Goal: Find specific page/section: Find specific page/section

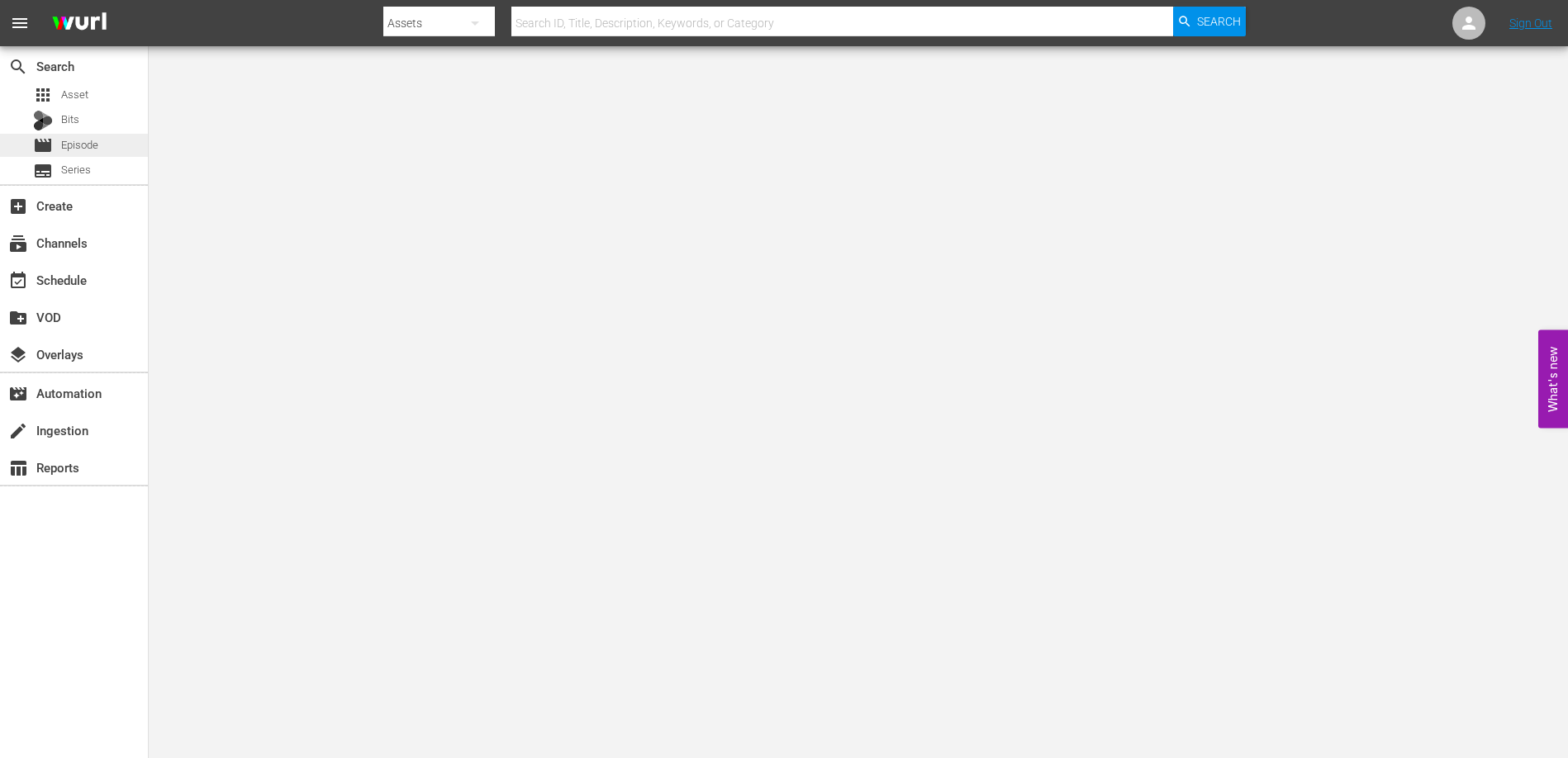
click at [80, 139] on span "Episode" at bounding box center [79, 145] width 37 height 16
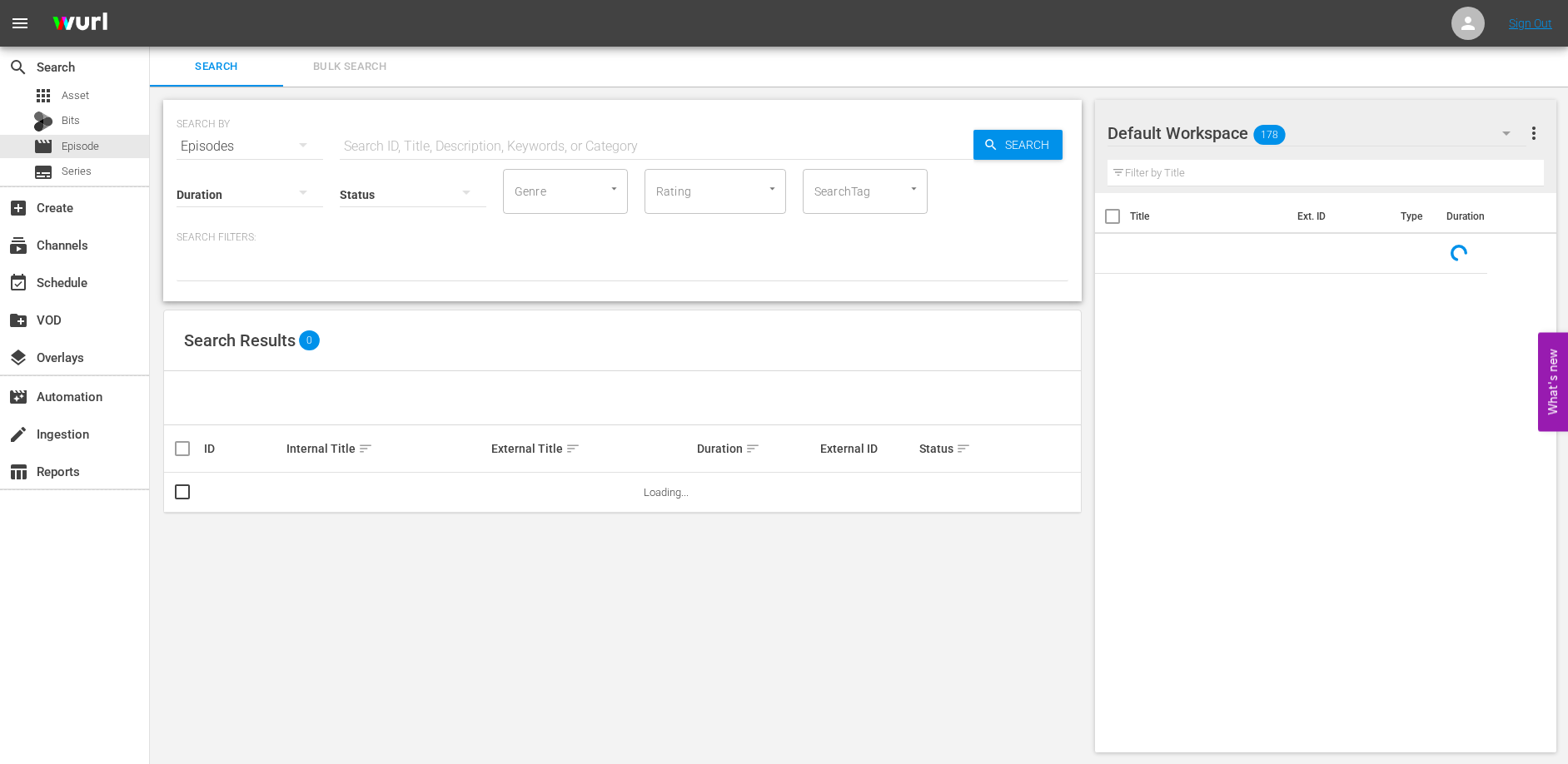
click at [373, 140] on input "text" at bounding box center [656, 146] width 633 height 40
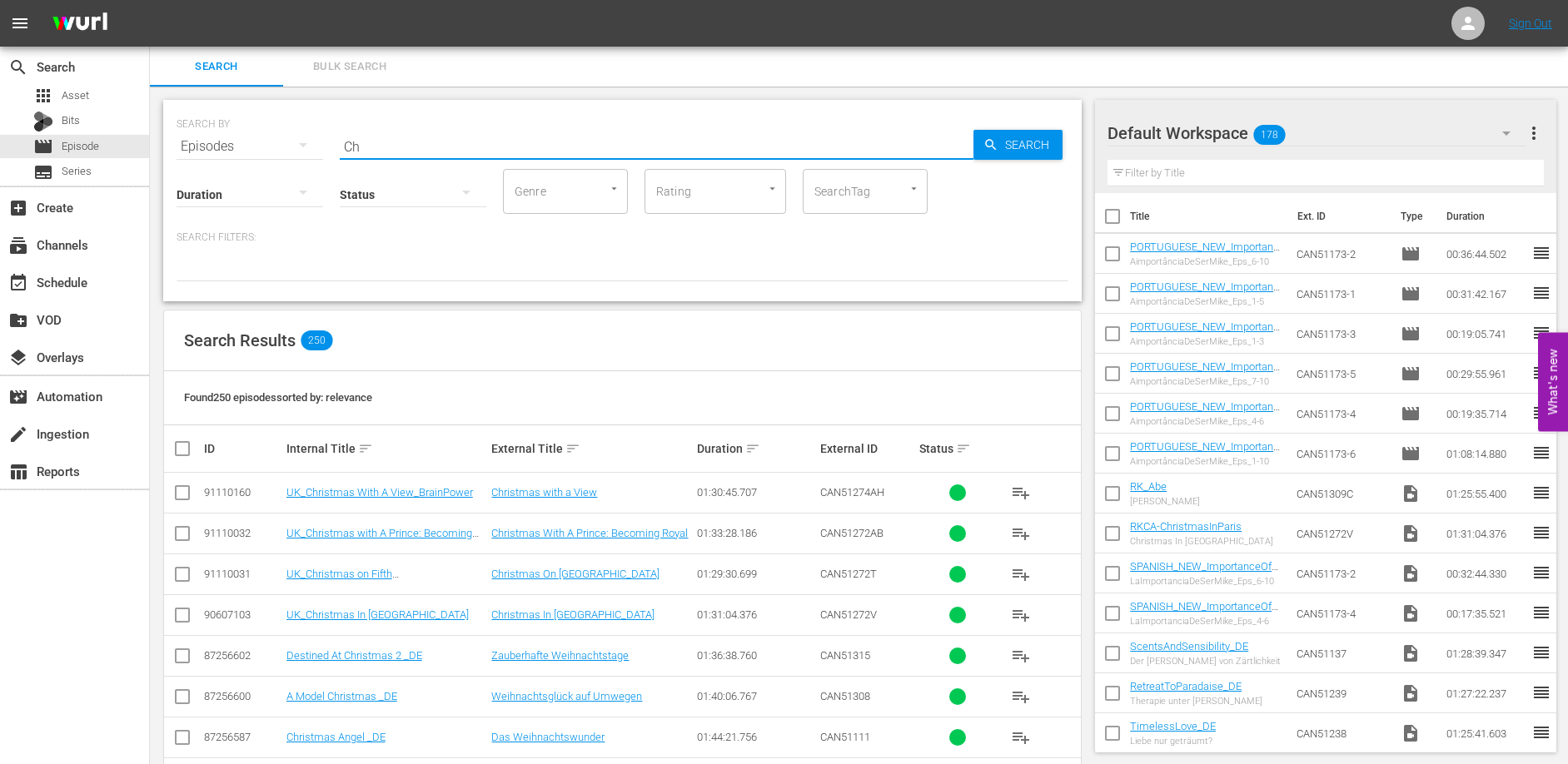
type input "C"
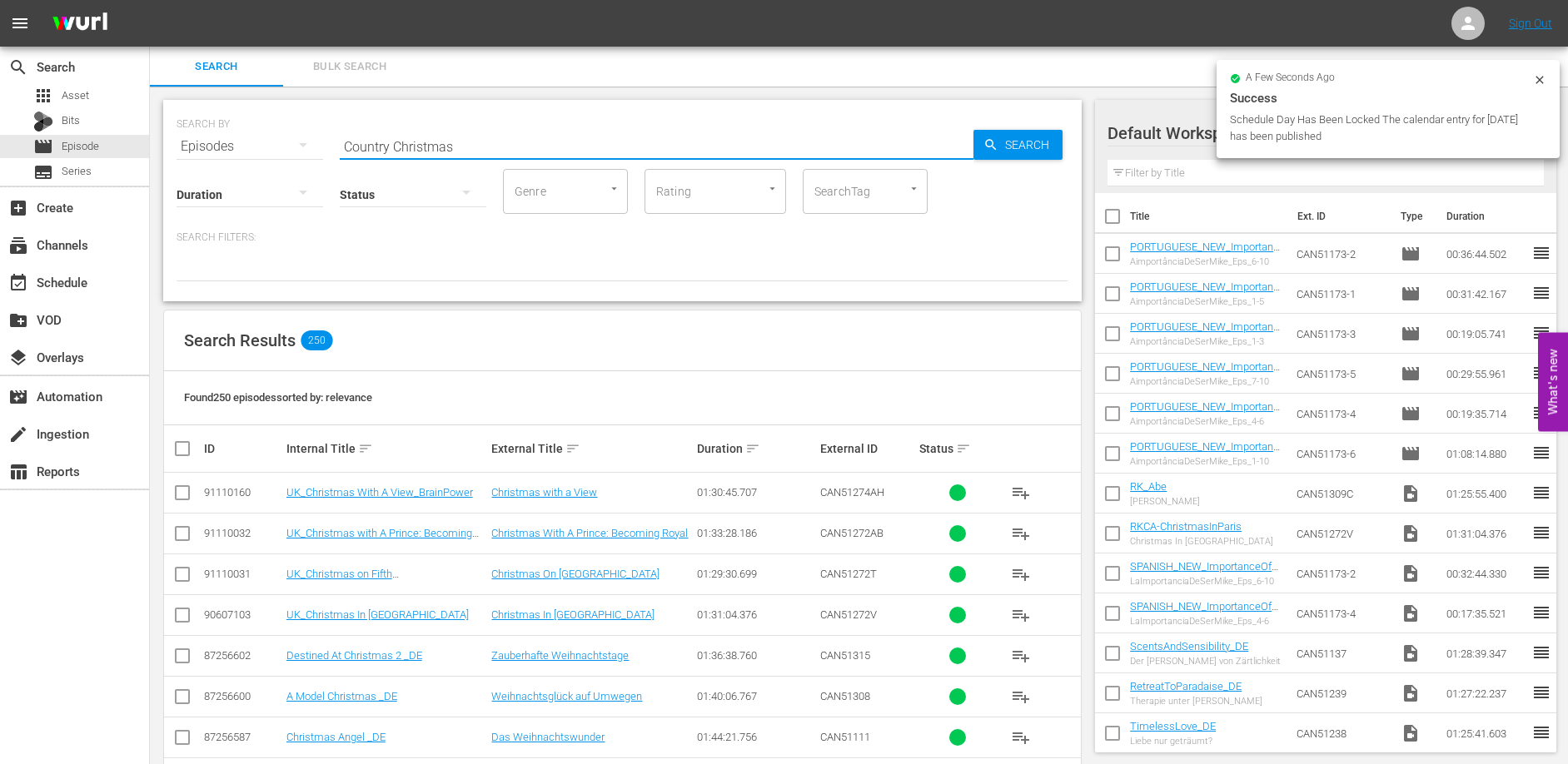
type input "Country Christmas"
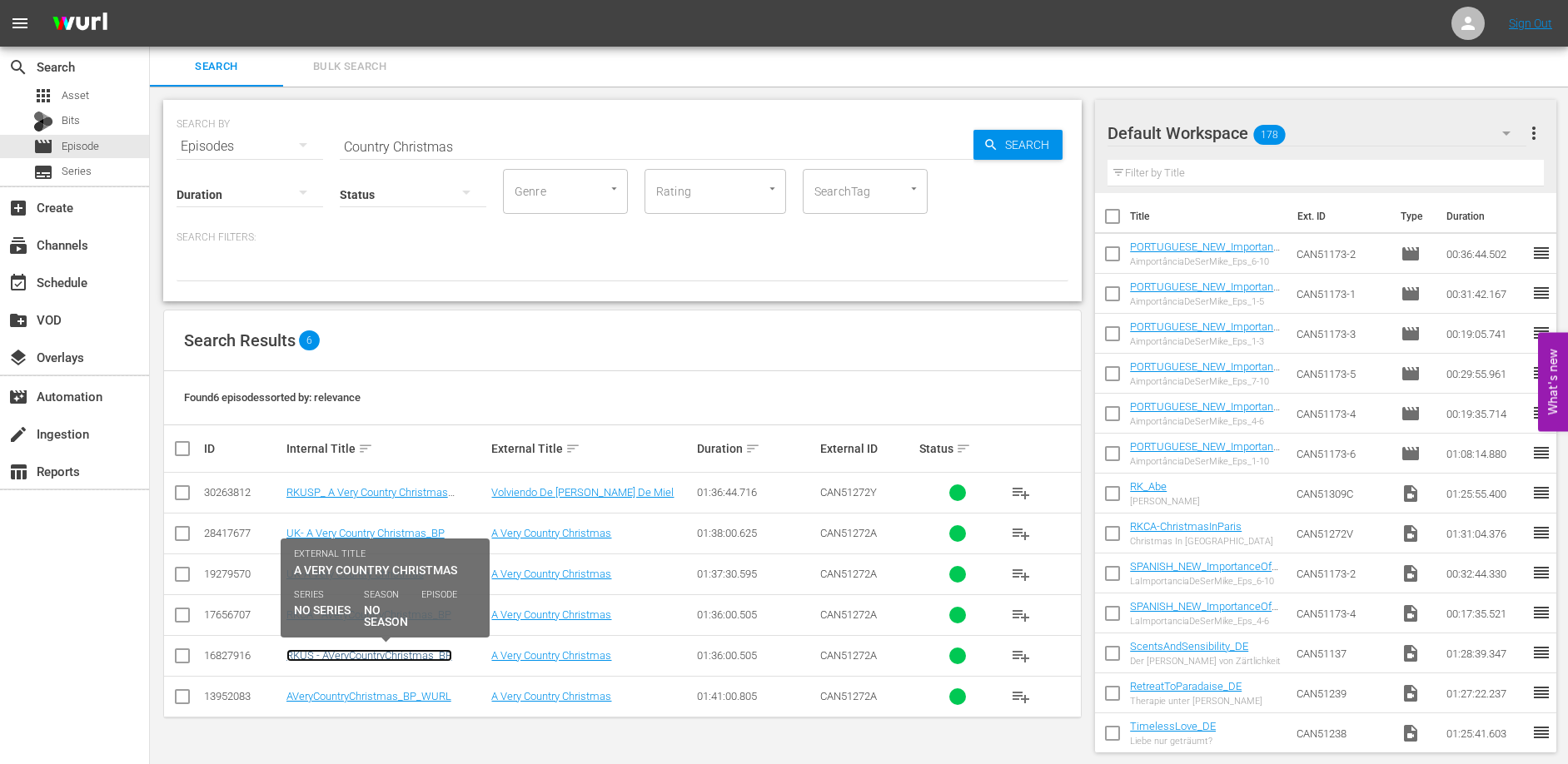
click at [376, 657] on link "RKUS - AVeryCountryChristmas_BP" at bounding box center [370, 656] width 166 height 13
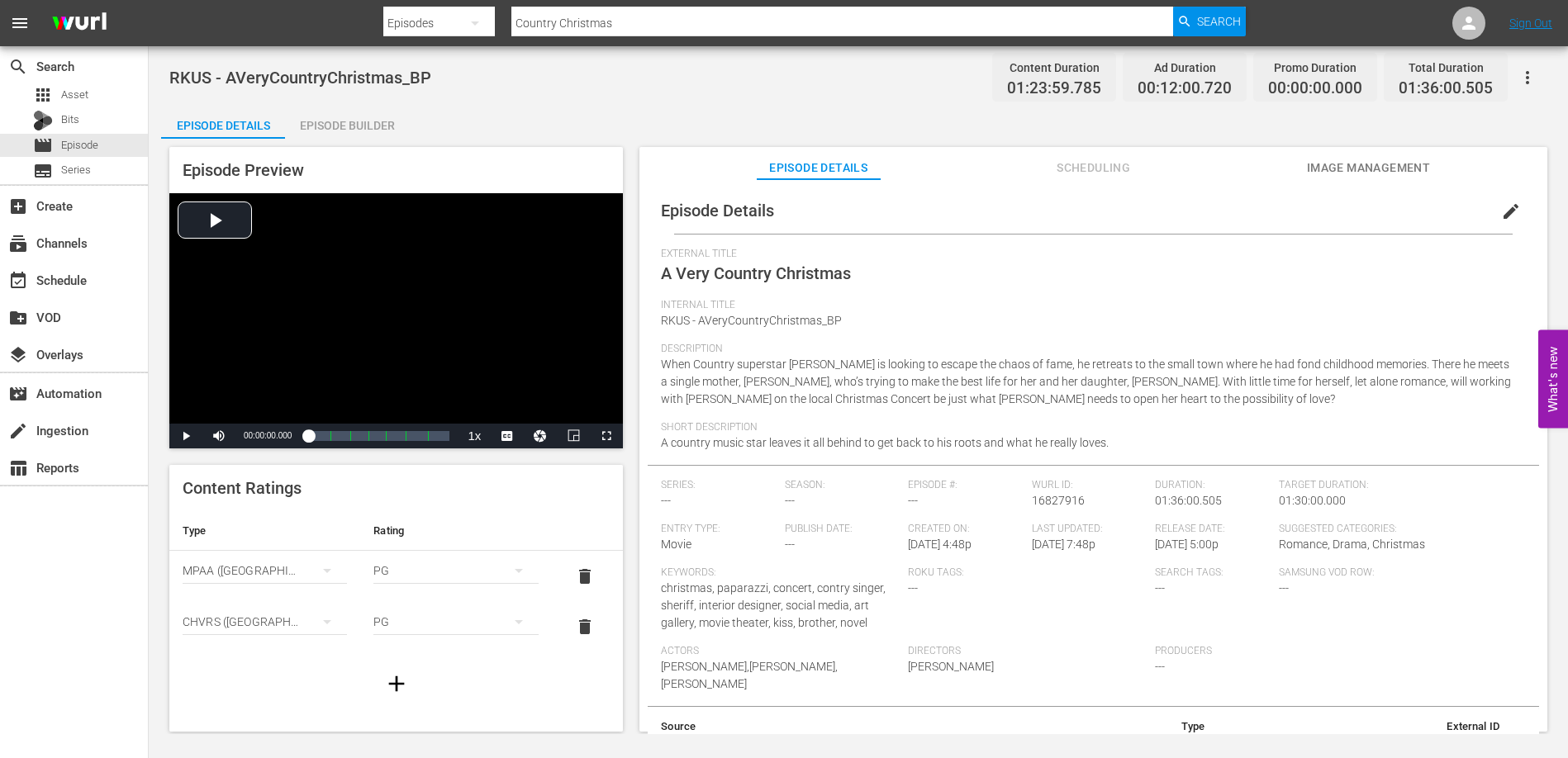
click at [1327, 172] on span "Image Management" at bounding box center [1369, 167] width 124 height 20
